Goal: Transaction & Acquisition: Obtain resource

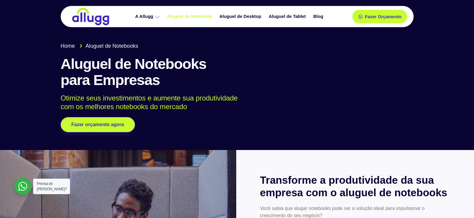
click at [215, 16] on link "Aluguel de Notebook" at bounding box center [190, 16] width 52 height 10
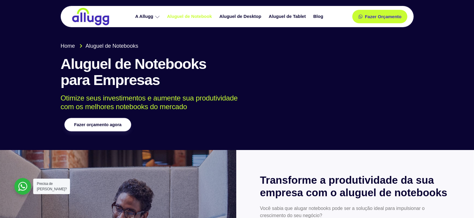
click at [111, 130] on link "Fazer orçamento agora" at bounding box center [97, 124] width 67 height 13
